Goal: Register for event/course

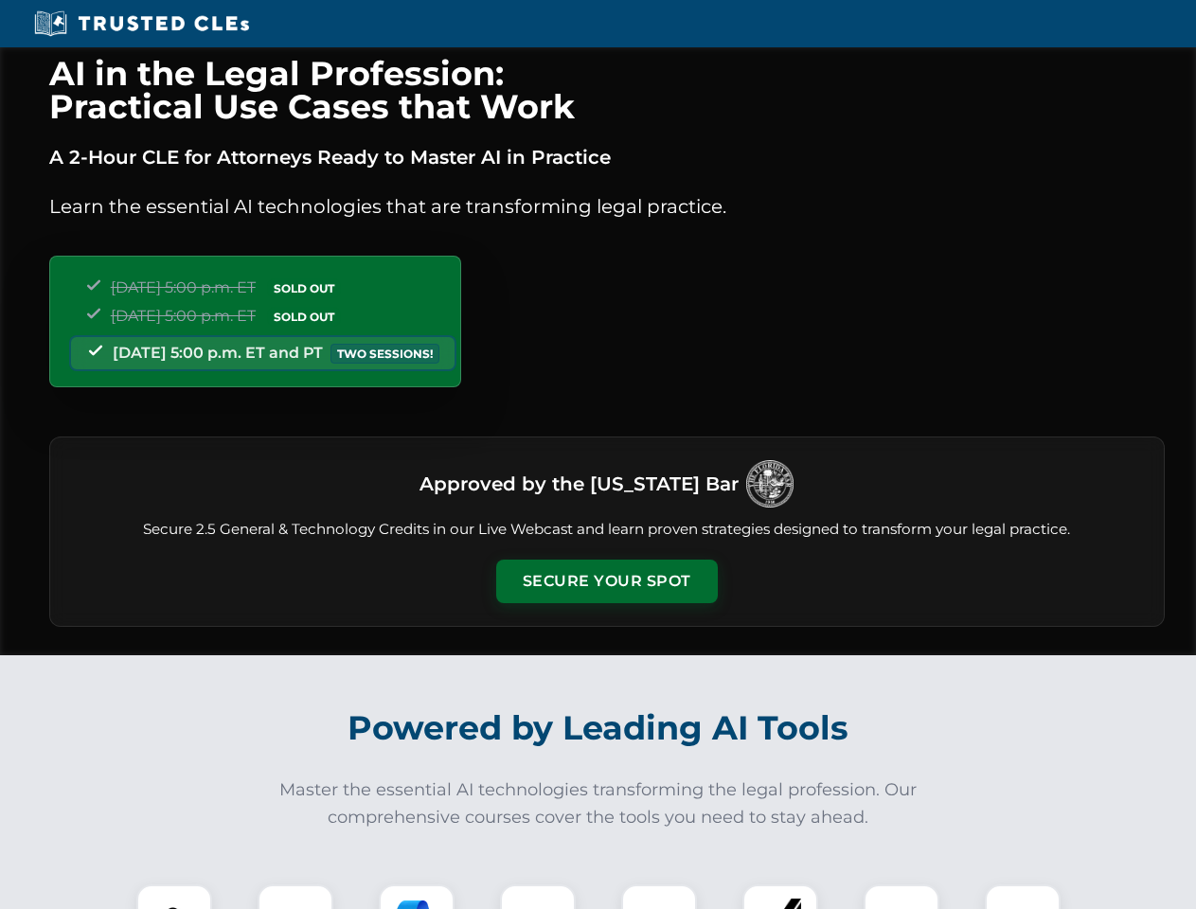
click at [606, 581] on button "Secure Your Spot" at bounding box center [607, 582] width 222 height 44
click at [174, 897] on img at bounding box center [174, 922] width 55 height 55
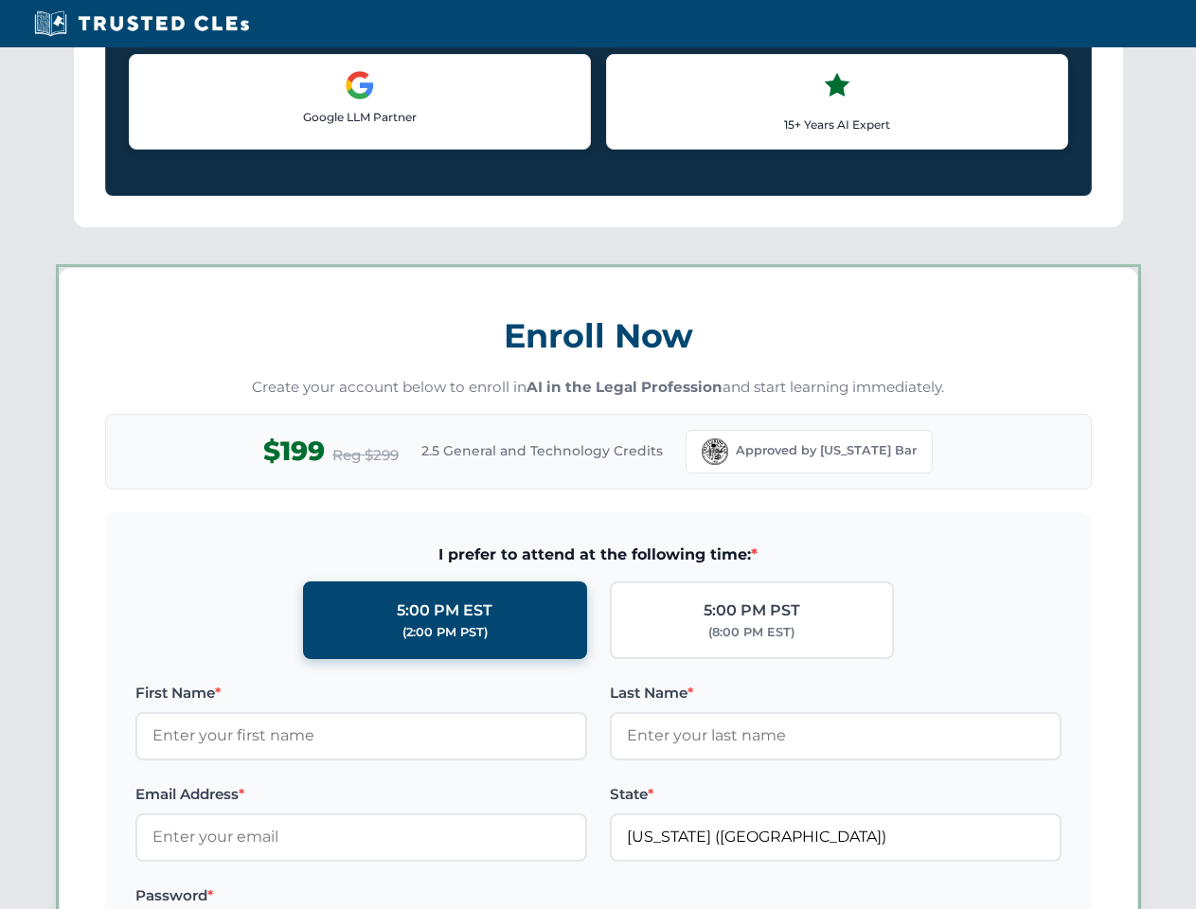
click at [417, 897] on label "Password *" at bounding box center [361, 895] width 452 height 23
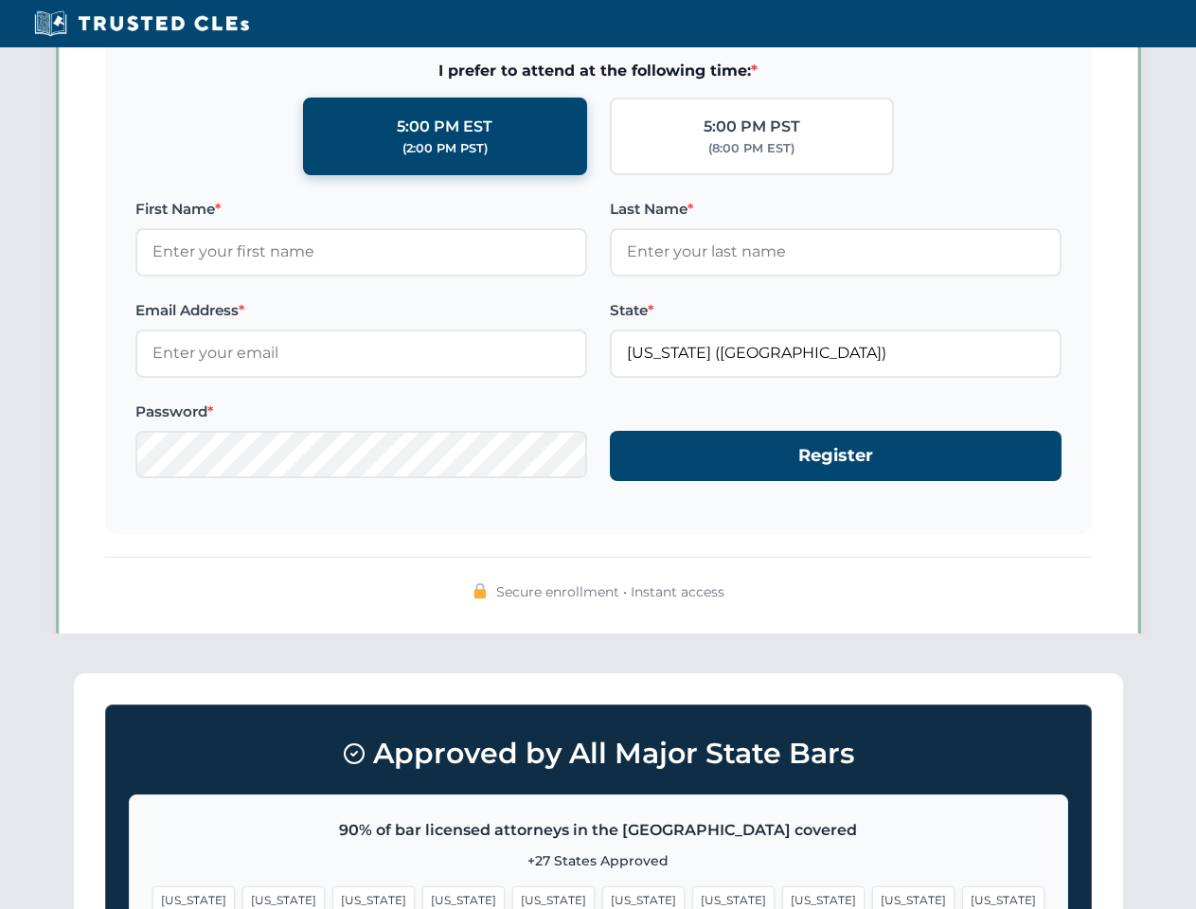
click at [872, 897] on span "[US_STATE]" at bounding box center [913, 899] width 82 height 27
